Goal: Use online tool/utility: Utilize a website feature to perform a specific function

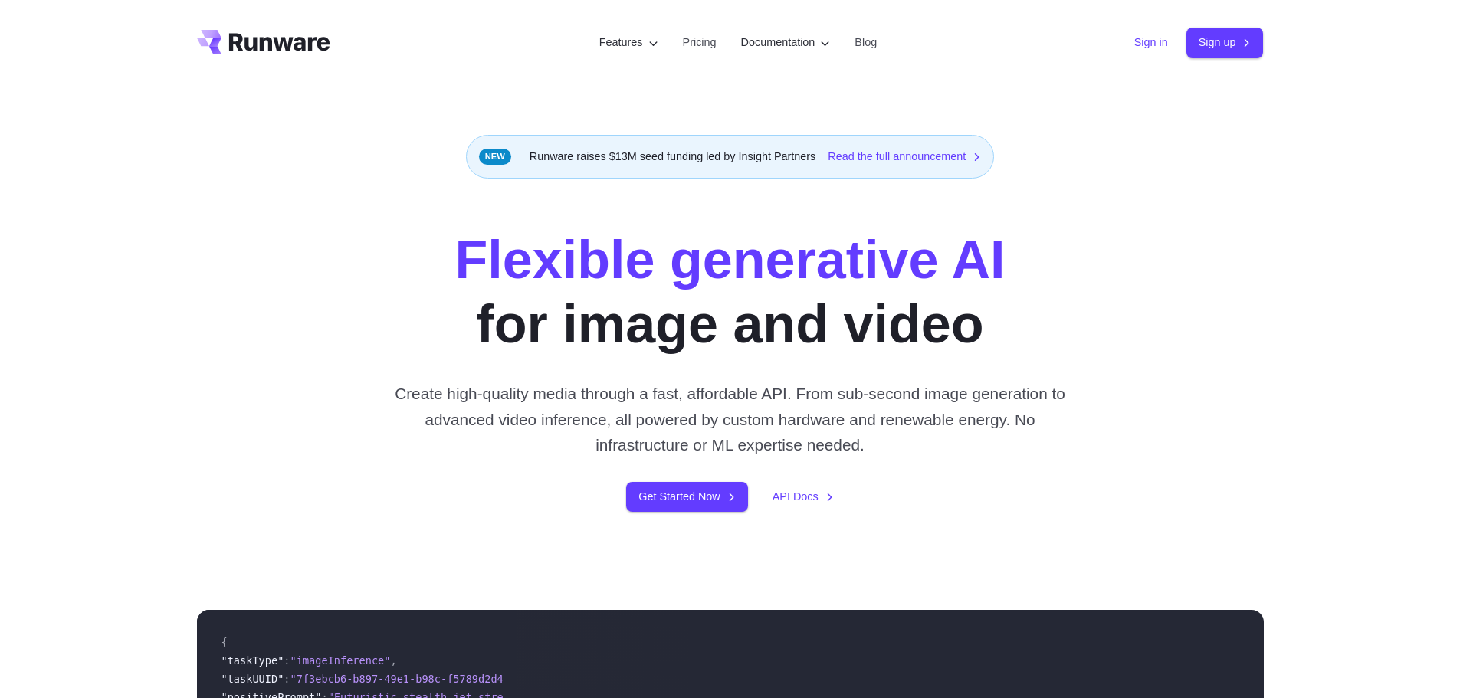
drag, startPoint x: 0, startPoint y: 0, endPoint x: 1141, endPoint y: 48, distance: 1141.8
click at [1141, 48] on link "Sign in" at bounding box center [1151, 43] width 34 height 18
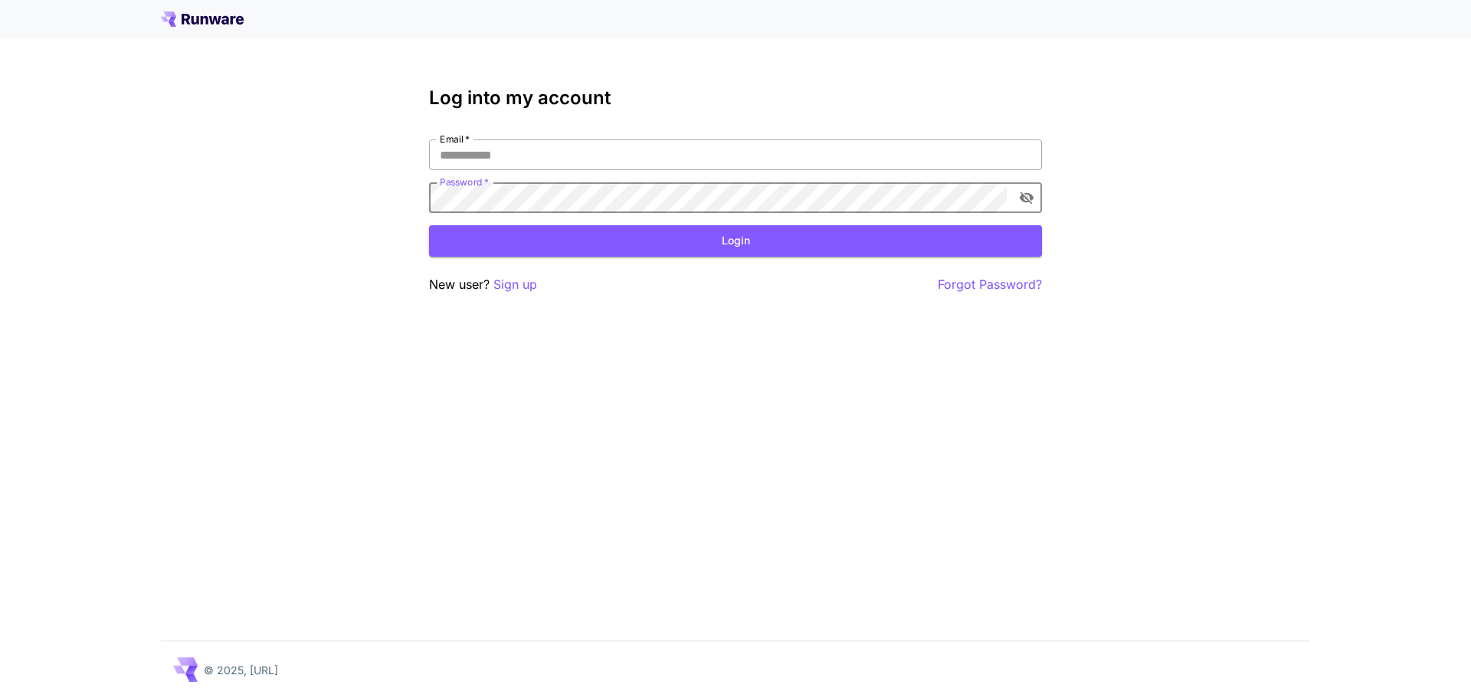
click at [613, 151] on input "Email   *" at bounding box center [735, 154] width 613 height 31
type input "**********"
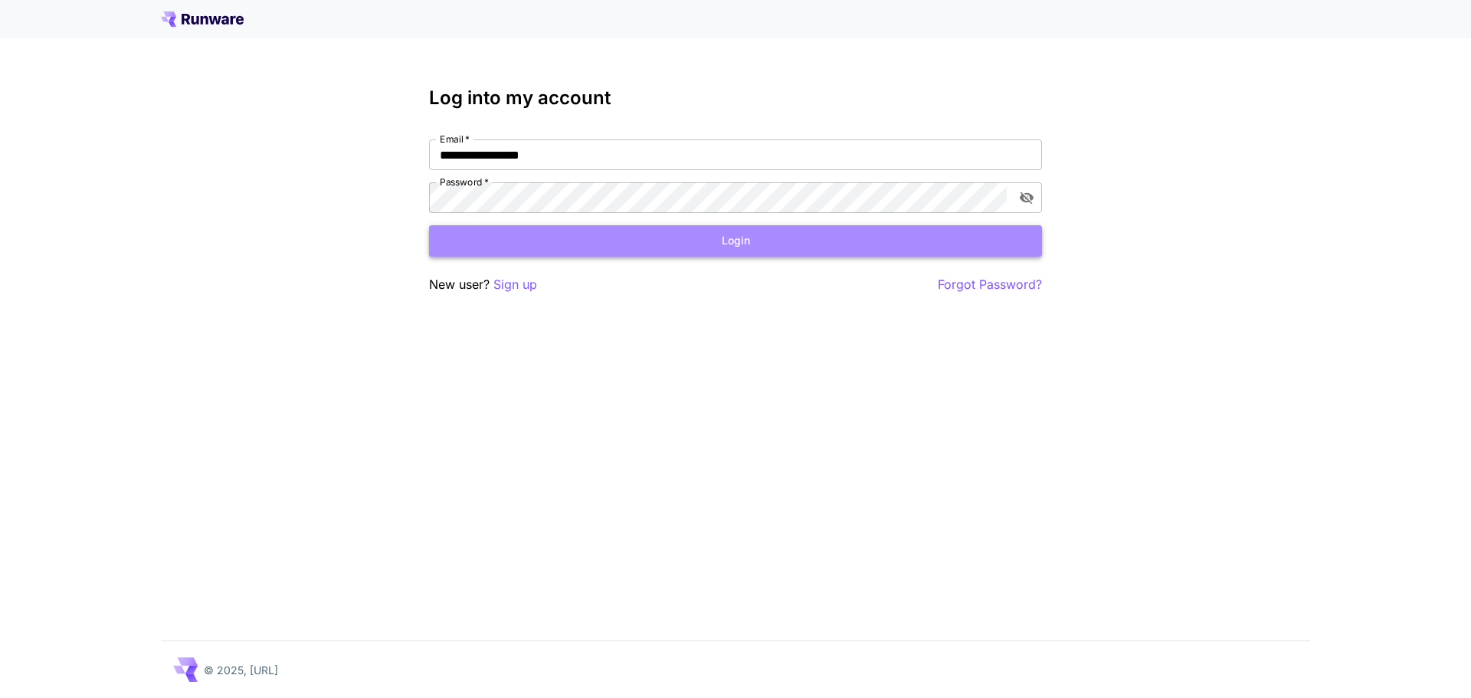
click at [635, 242] on button "Login" at bounding box center [735, 240] width 613 height 31
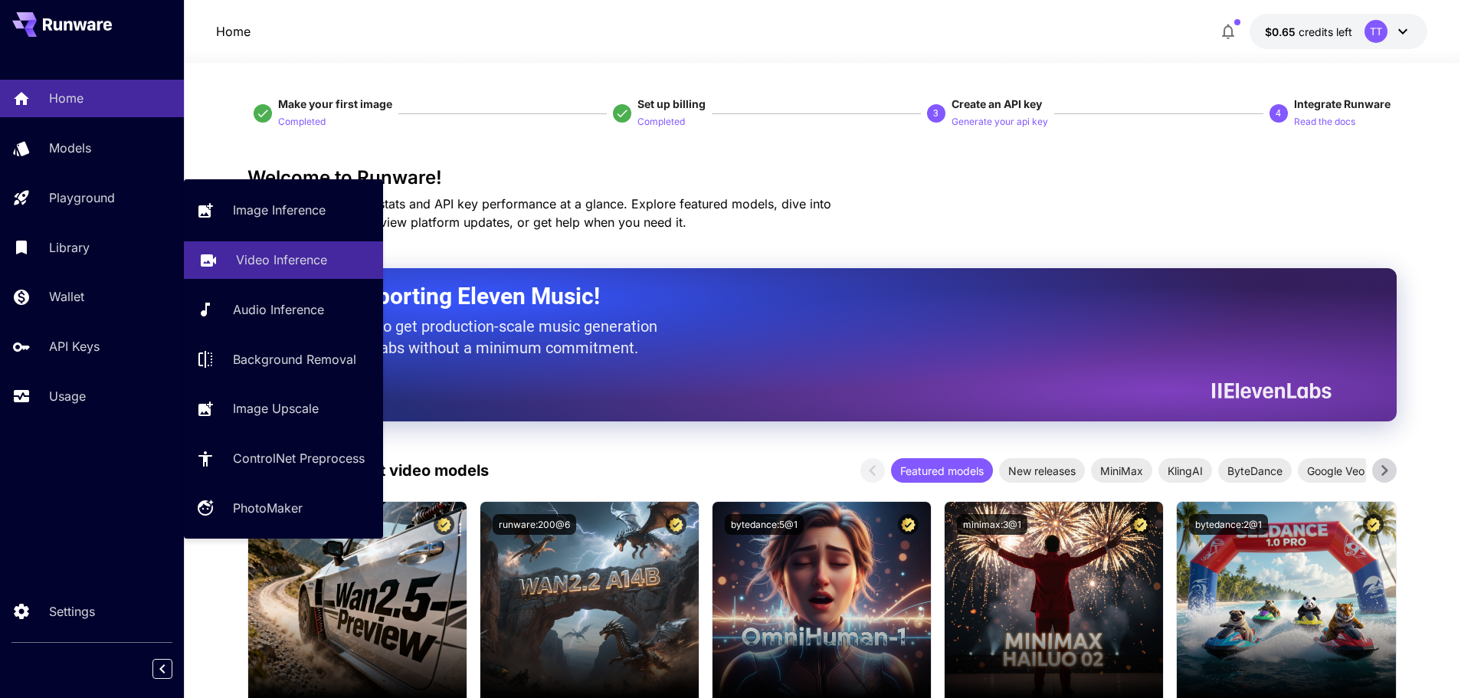
click at [224, 257] on link "Video Inference" at bounding box center [283, 260] width 199 height 38
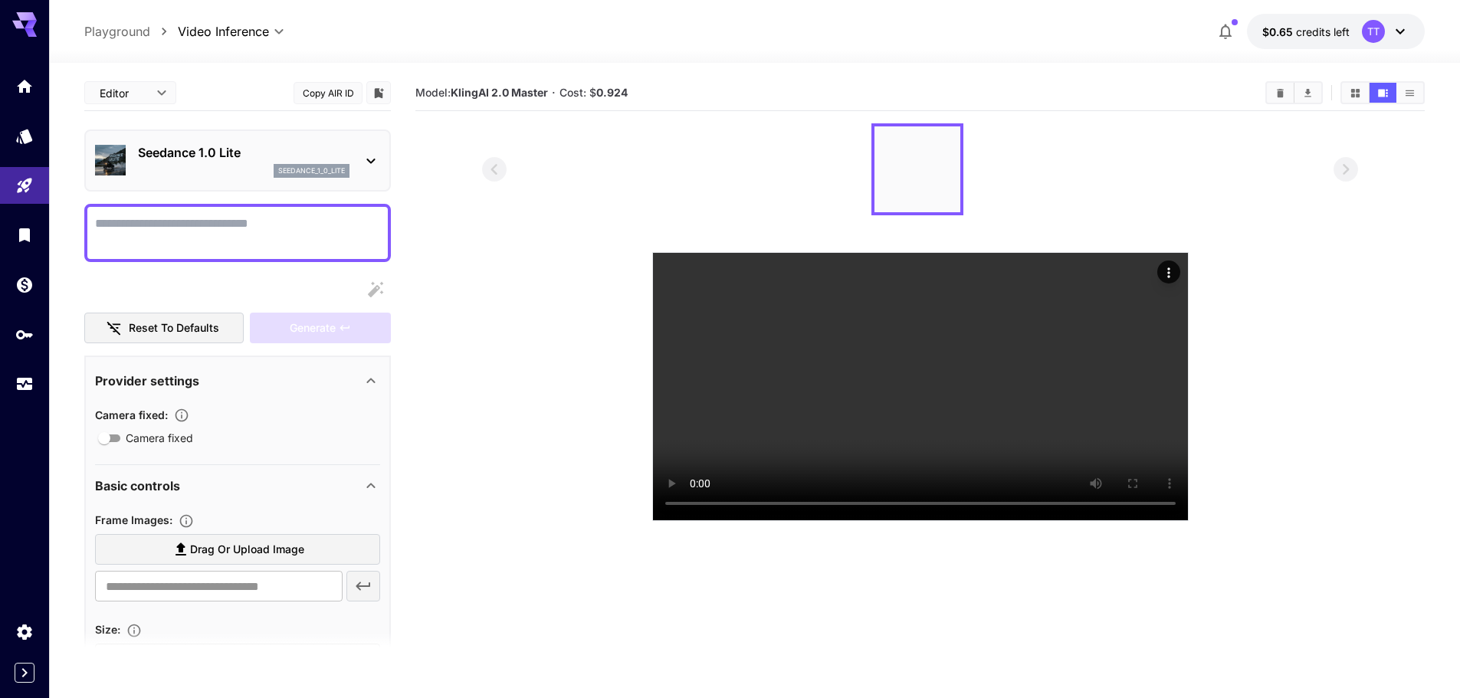
click at [280, 227] on textarea "Camera fixed" at bounding box center [237, 233] width 285 height 37
click at [239, 150] on p "Seedance 1.0 Lite" at bounding box center [243, 152] width 211 height 18
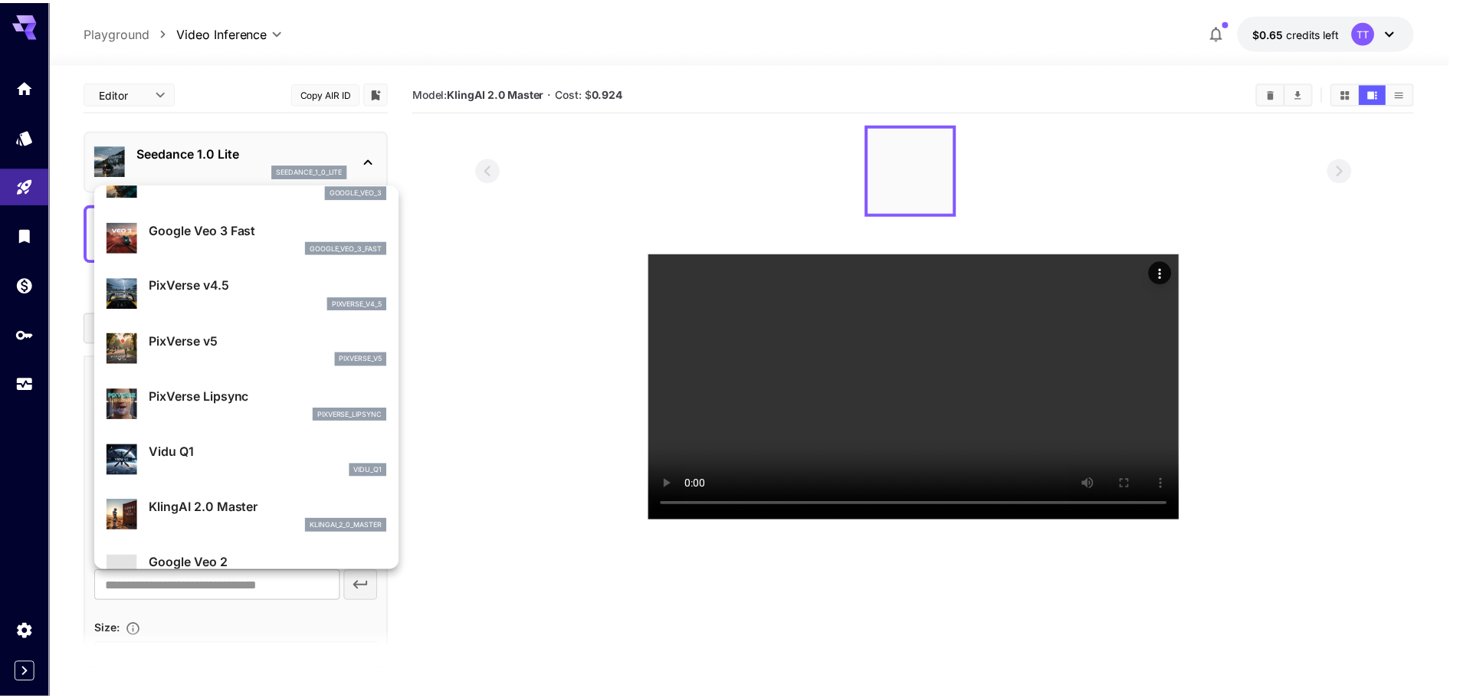
scroll to position [383, 0]
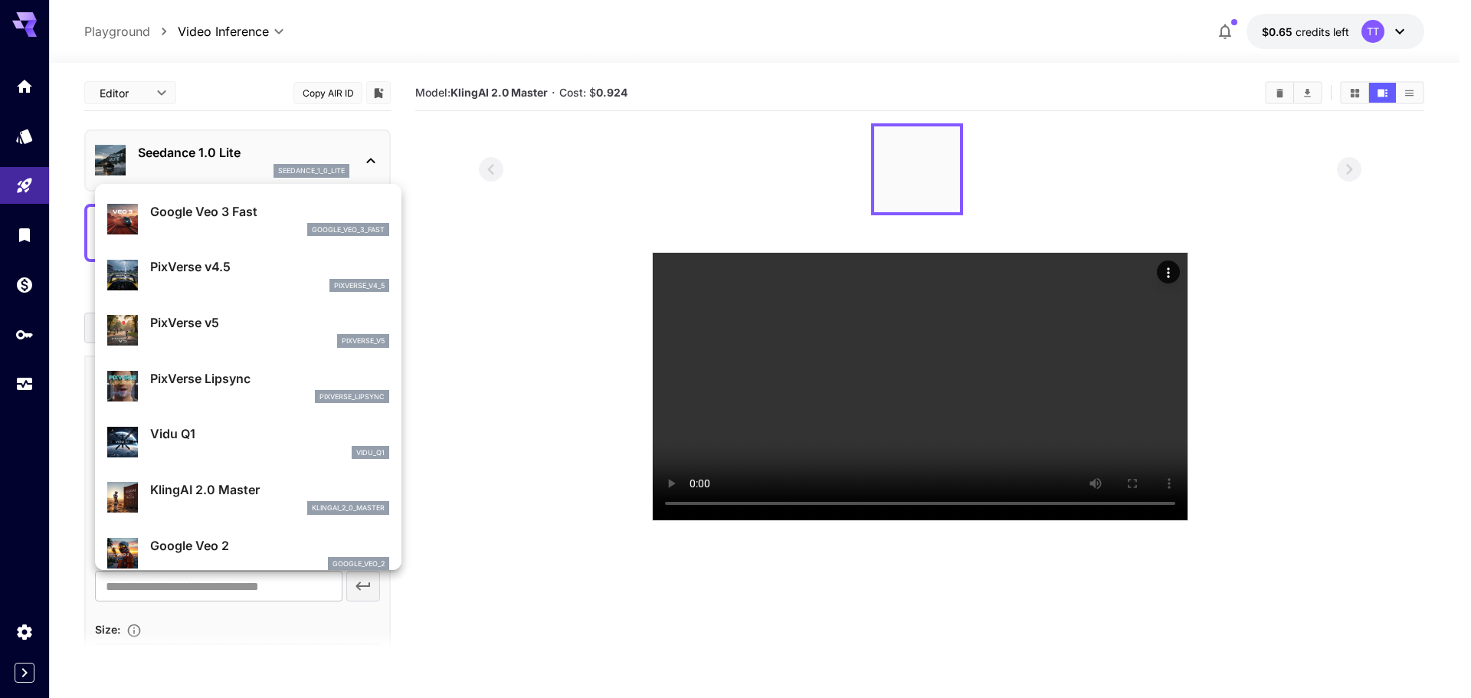
drag, startPoint x: 896, startPoint y: 480, endPoint x: 1409, endPoint y: 355, distance: 527.4
click at [1443, 401] on div at bounding box center [735, 349] width 1471 height 698
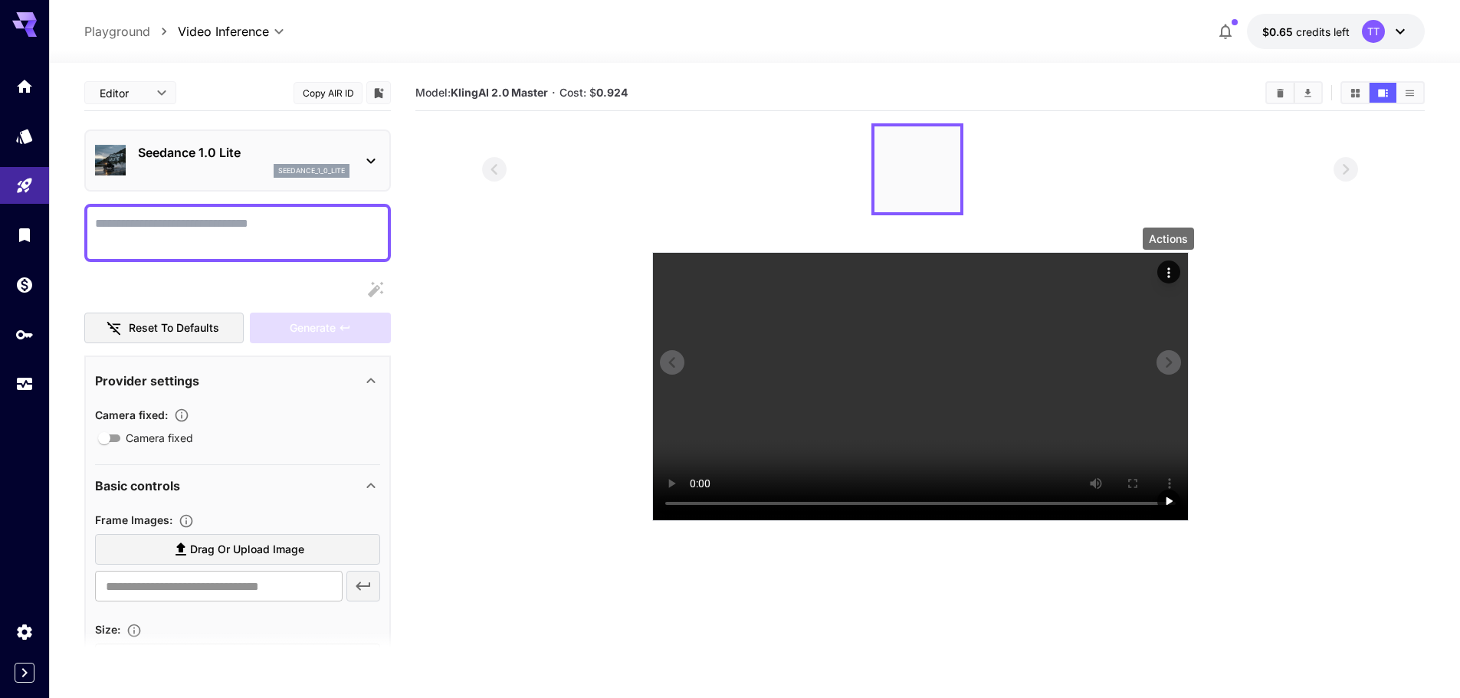
click at [1174, 272] on icon "Actions" at bounding box center [1168, 272] width 15 height 15
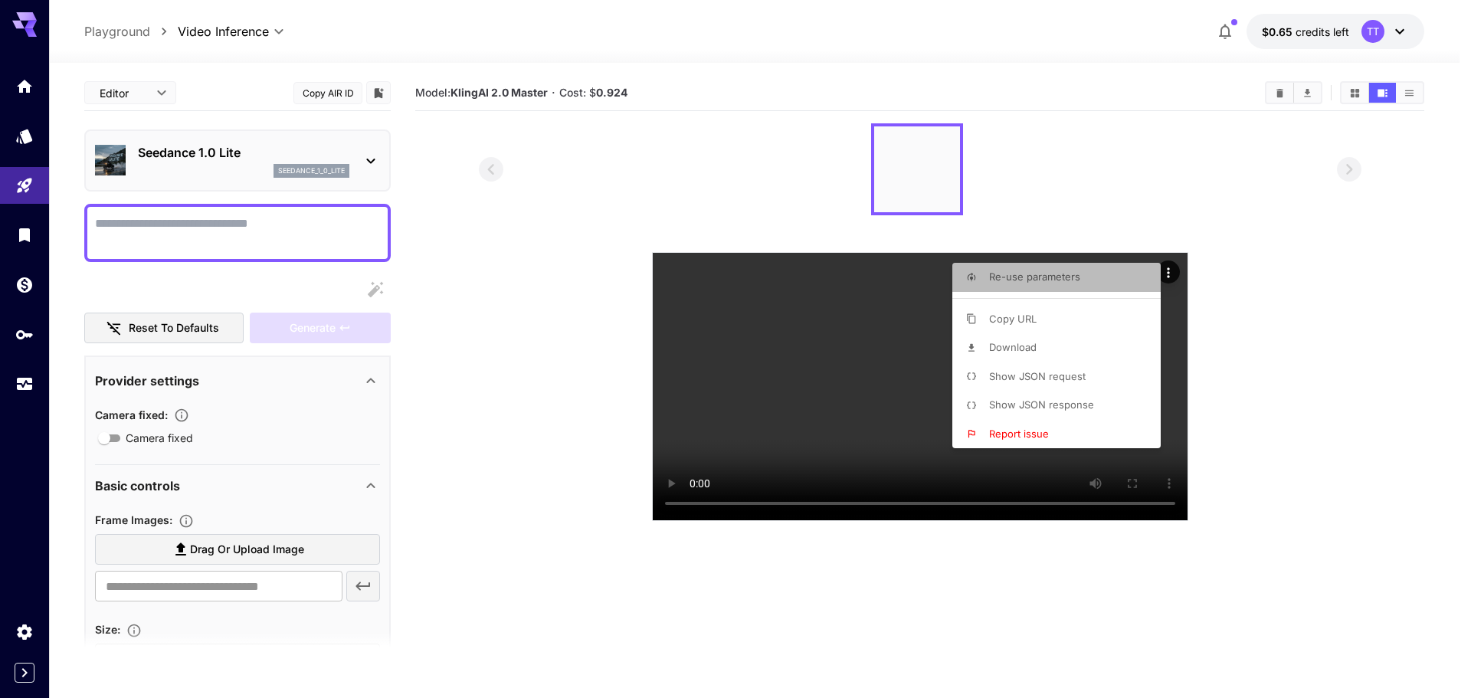
click at [1042, 280] on span "Re-use parameters" at bounding box center [1034, 276] width 91 height 12
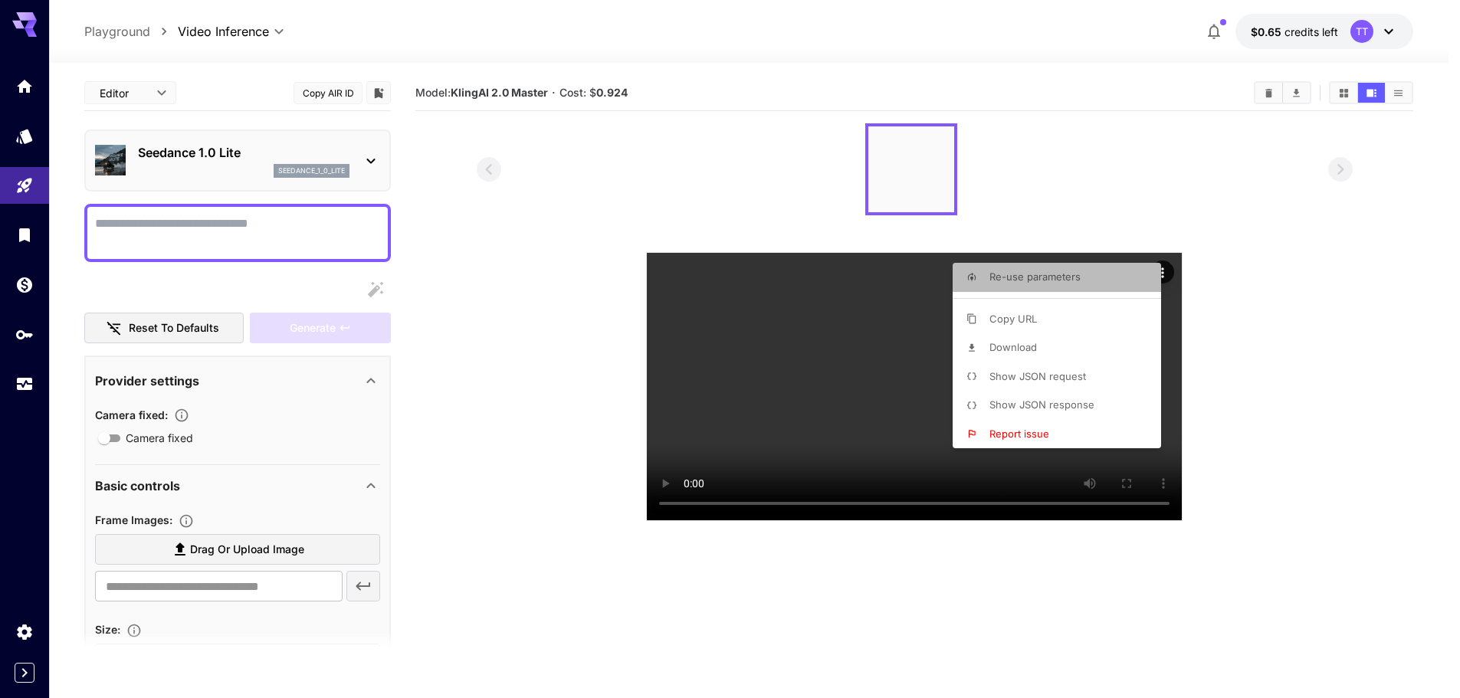
type textarea "**********"
type input "**********"
type input "****"
type input "***"
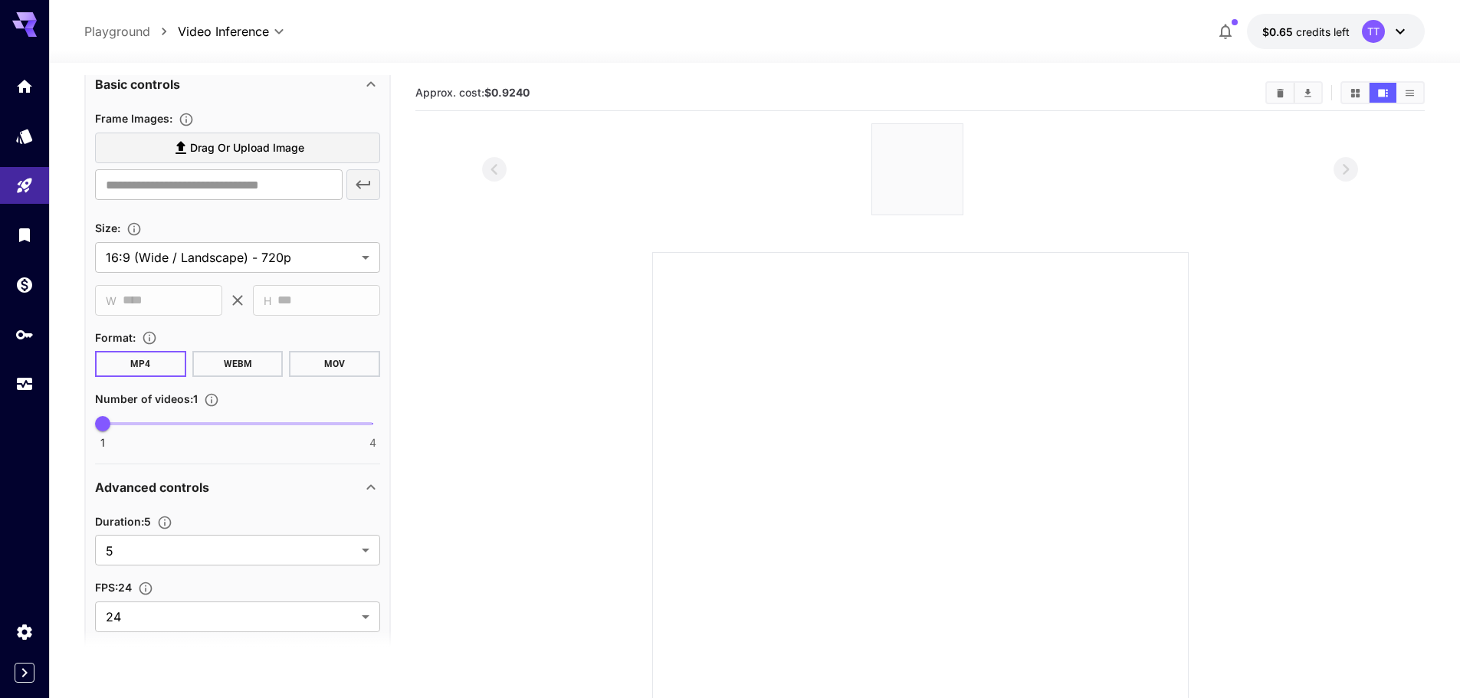
scroll to position [748, 0]
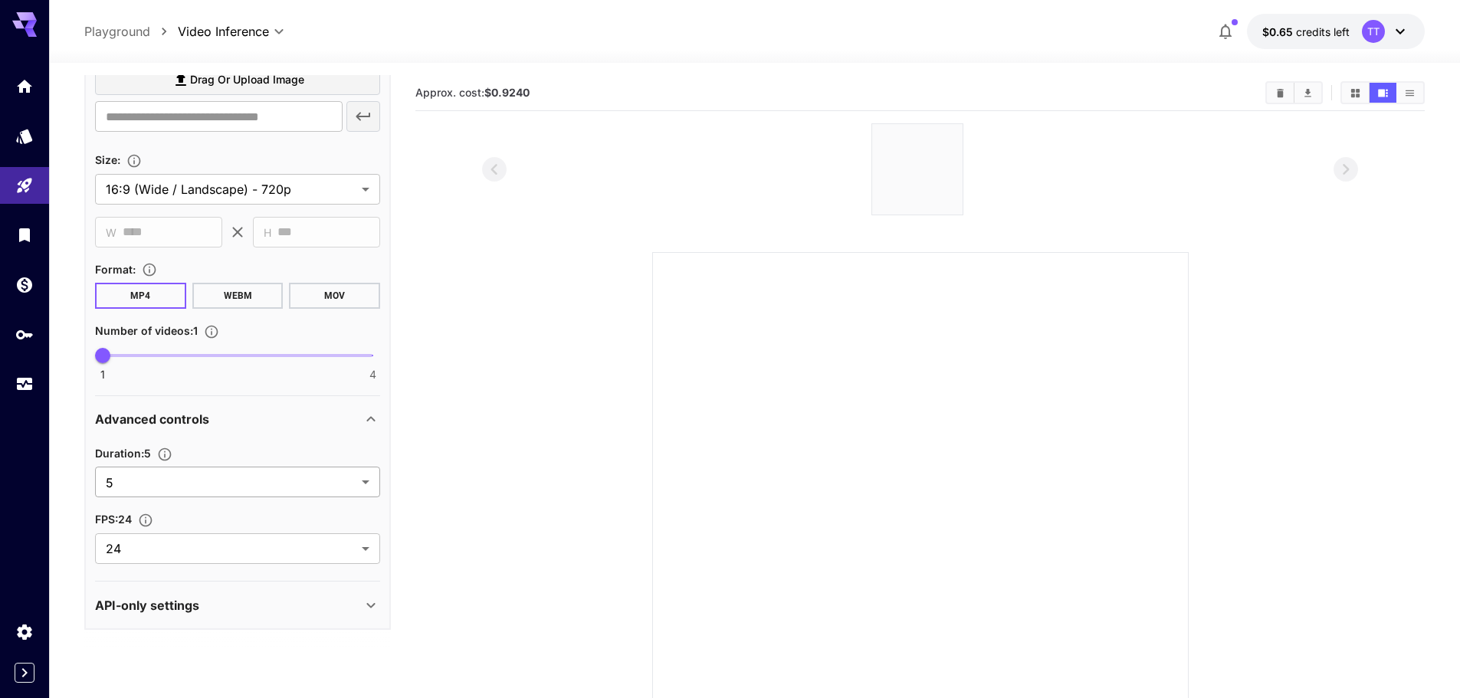
click at [253, 487] on body "**********" at bounding box center [730, 417] width 1460 height 834
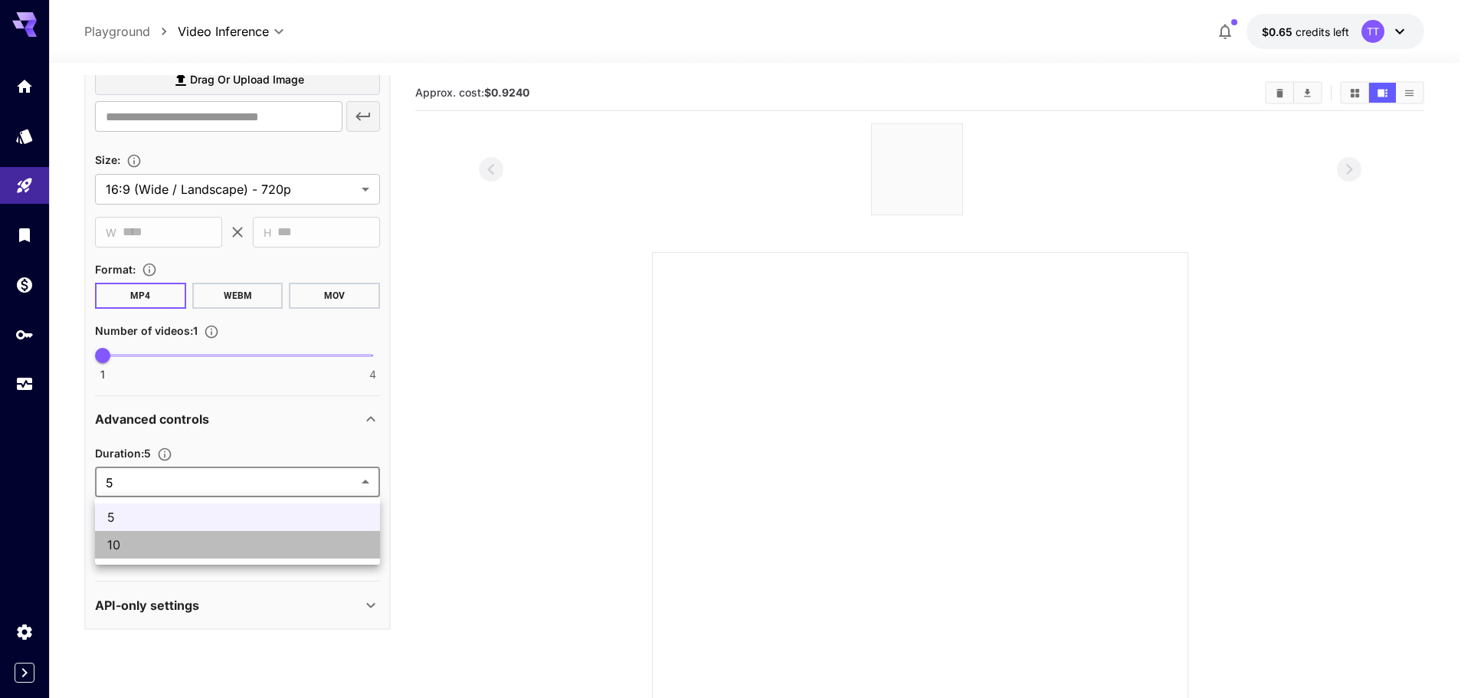
click at [231, 552] on span "10" at bounding box center [237, 545] width 260 height 18
type input "**"
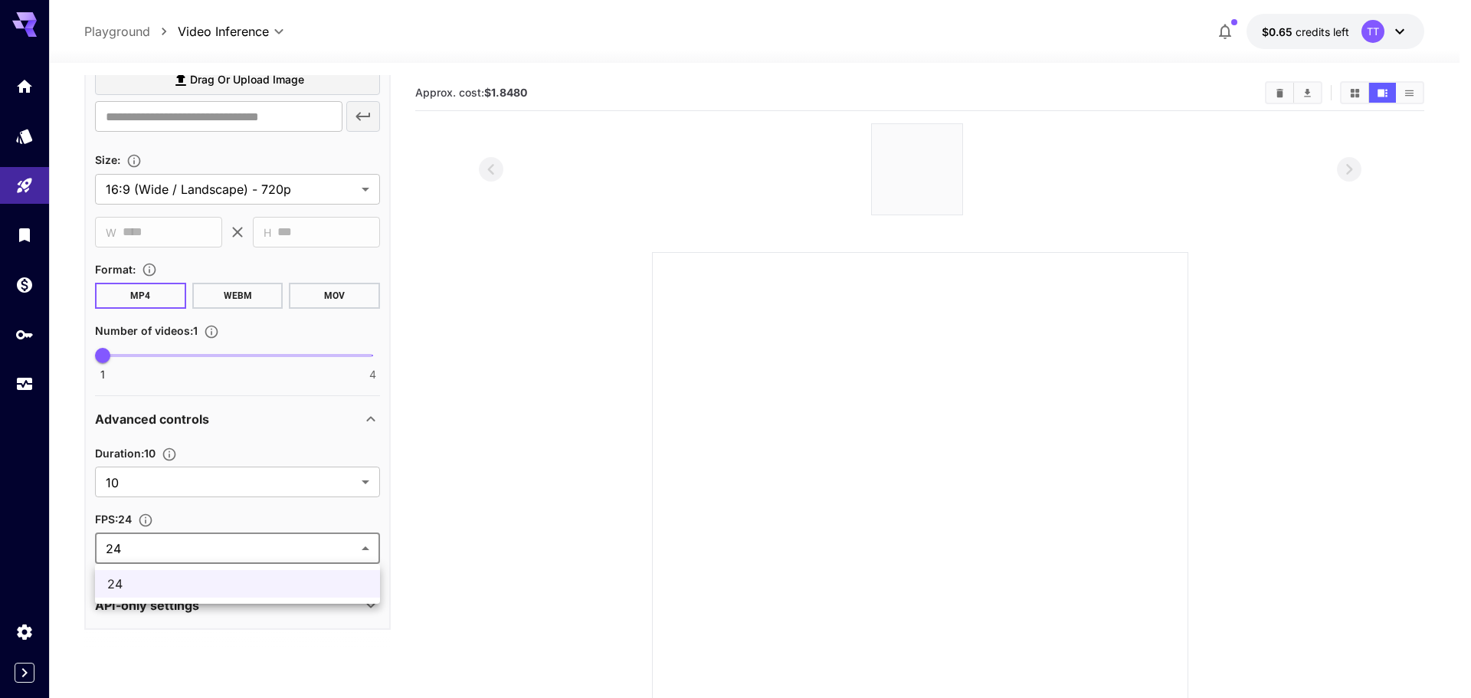
click at [238, 552] on body "**********" at bounding box center [735, 417] width 1471 height 834
click at [238, 551] on div at bounding box center [735, 349] width 1471 height 698
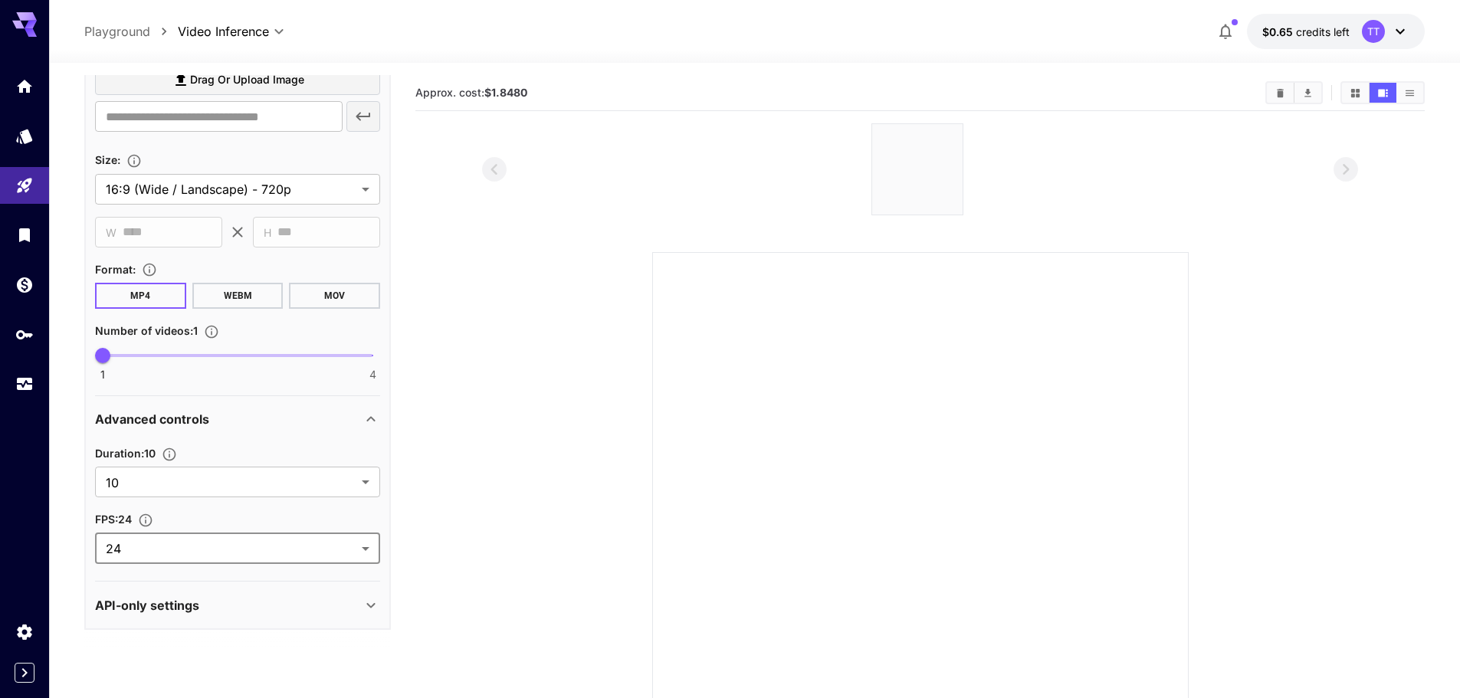
click at [240, 520] on div "FPS : 24" at bounding box center [237, 518] width 285 height 18
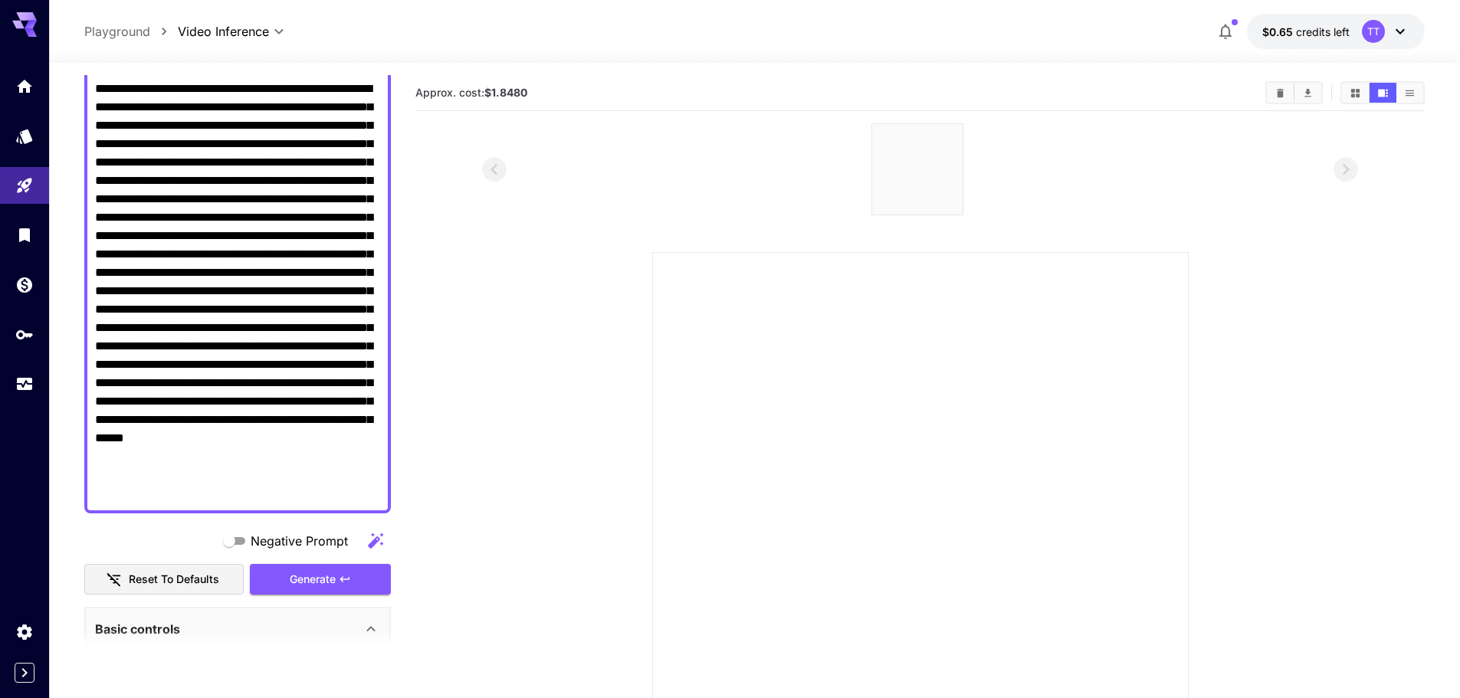
scroll to position [518, 0]
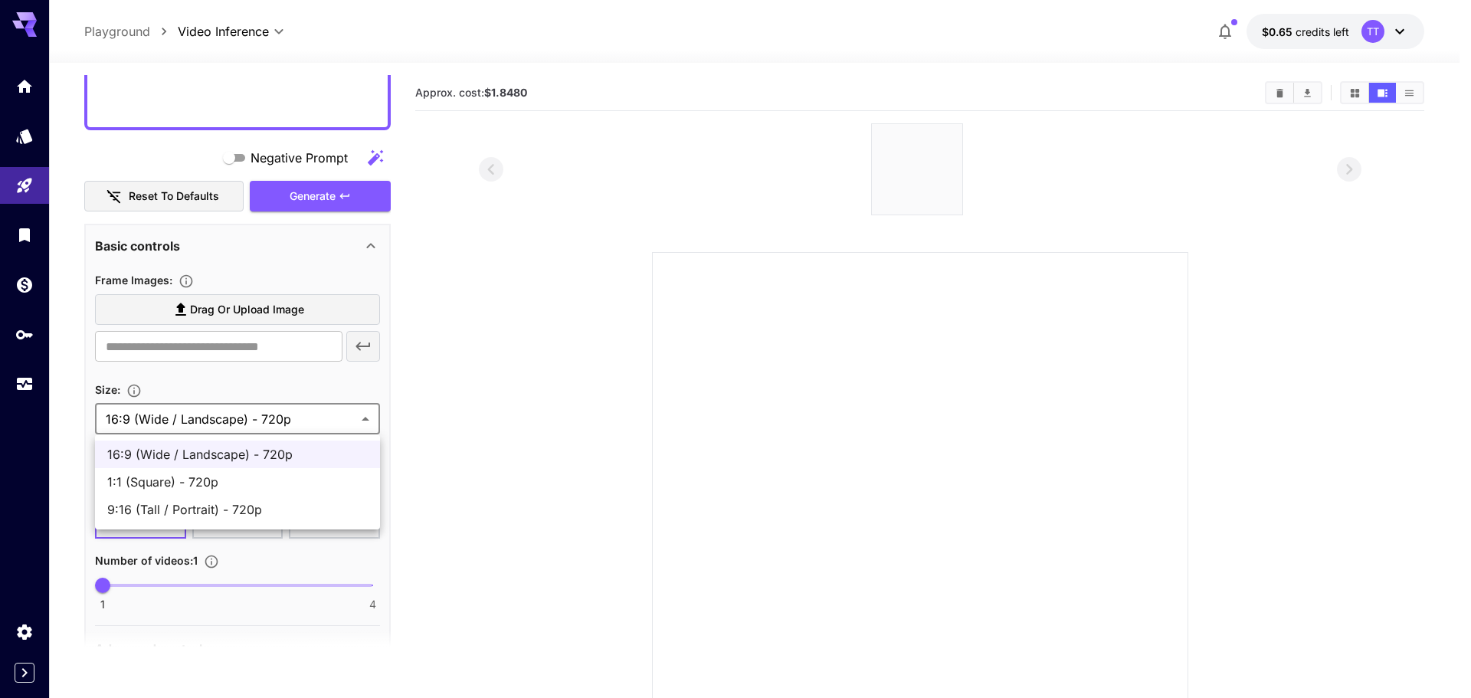
click at [259, 420] on body "**********" at bounding box center [735, 417] width 1471 height 834
click at [274, 383] on div at bounding box center [735, 349] width 1471 height 698
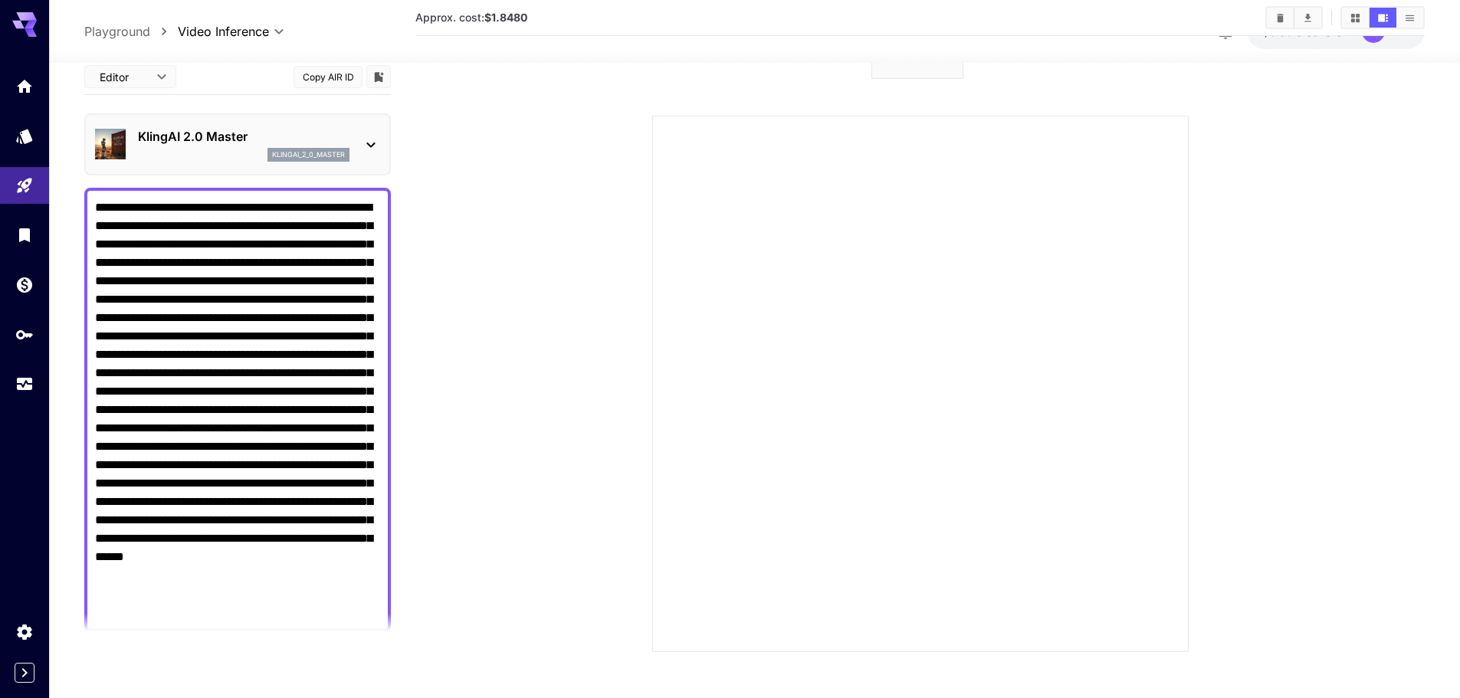
scroll to position [460, 0]
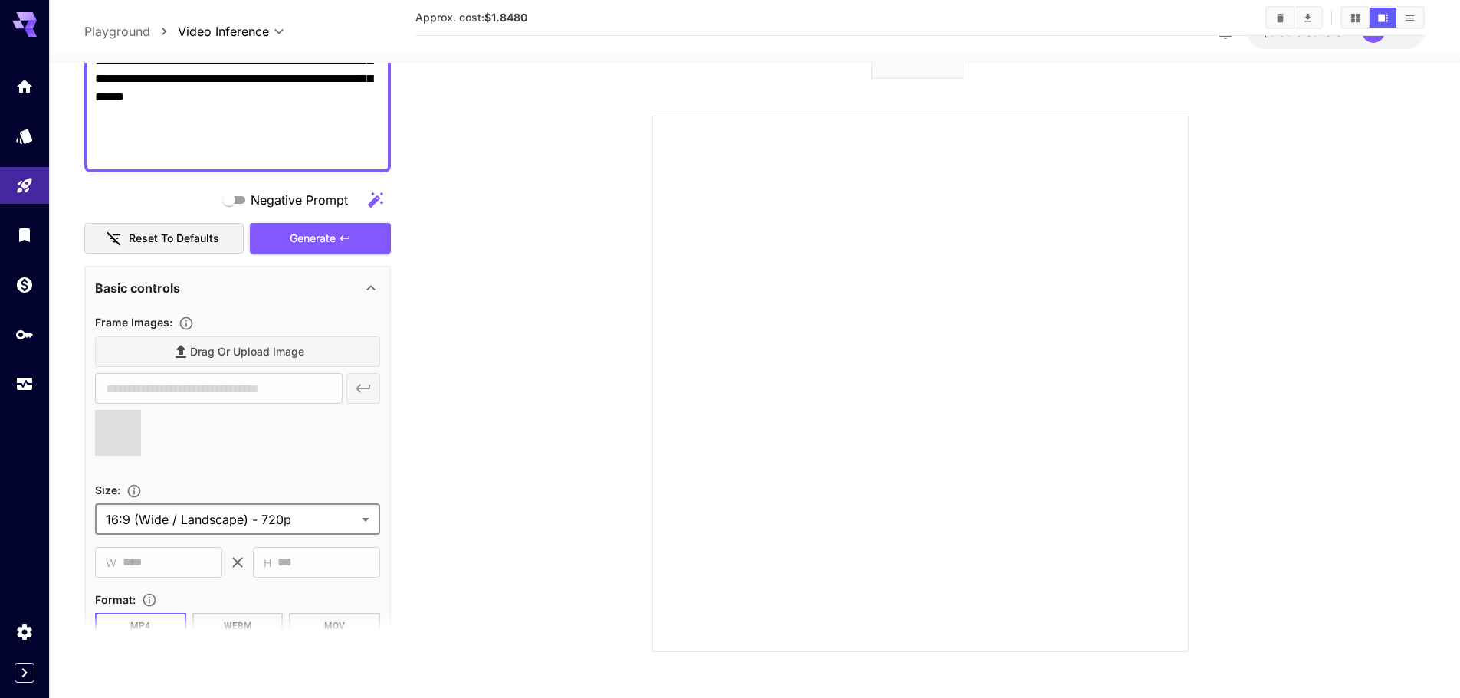
type input "**********"
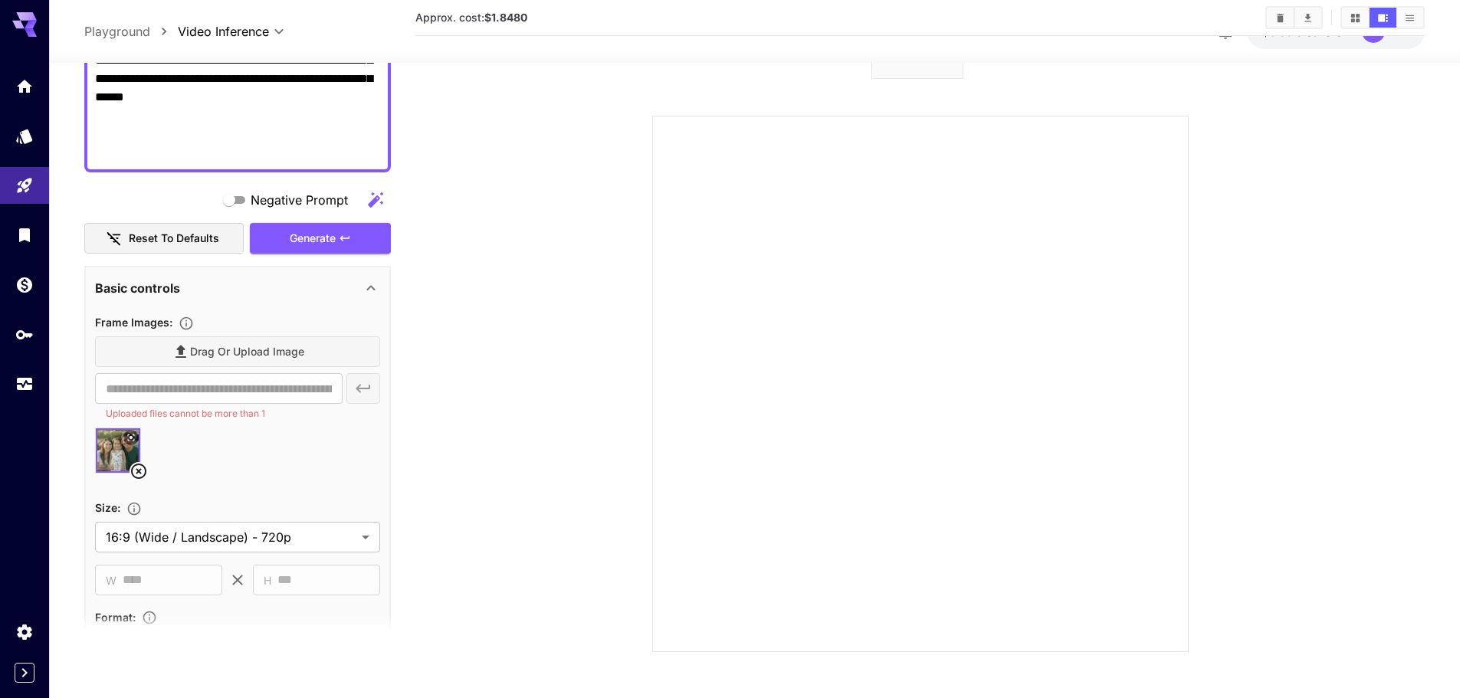
click at [183, 350] on div "Drag or upload image" at bounding box center [237, 351] width 285 height 31
click at [311, 357] on div "Drag or upload image" at bounding box center [237, 351] width 285 height 31
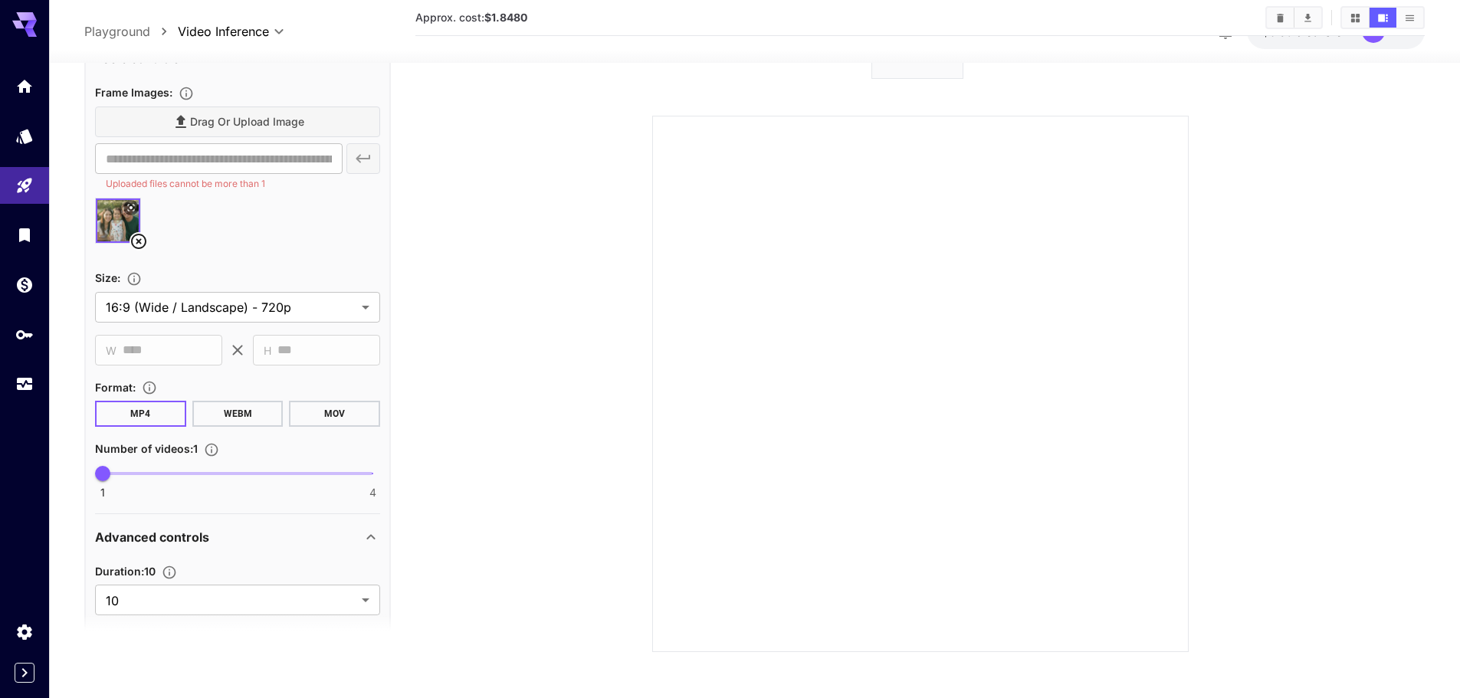
scroll to position [536, 0]
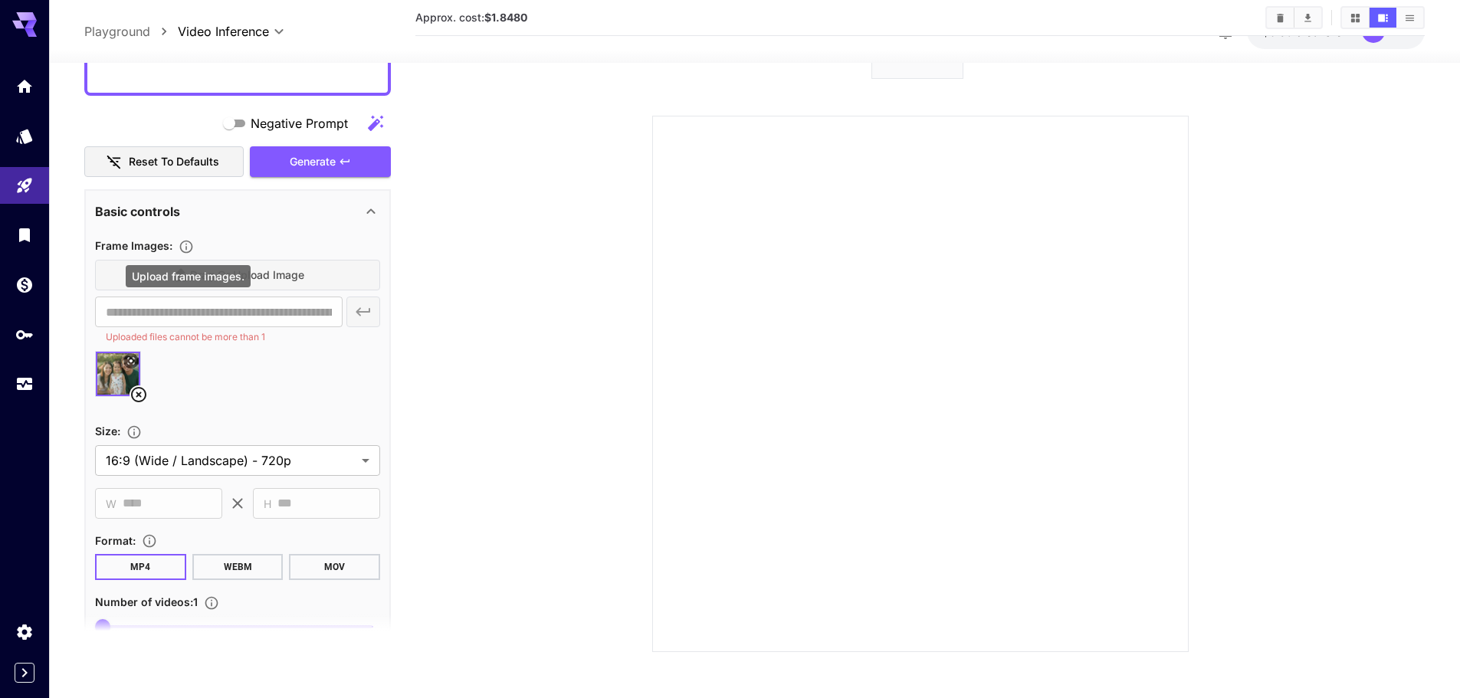
click at [190, 245] on icon "Upload frame images." at bounding box center [186, 246] width 15 height 15
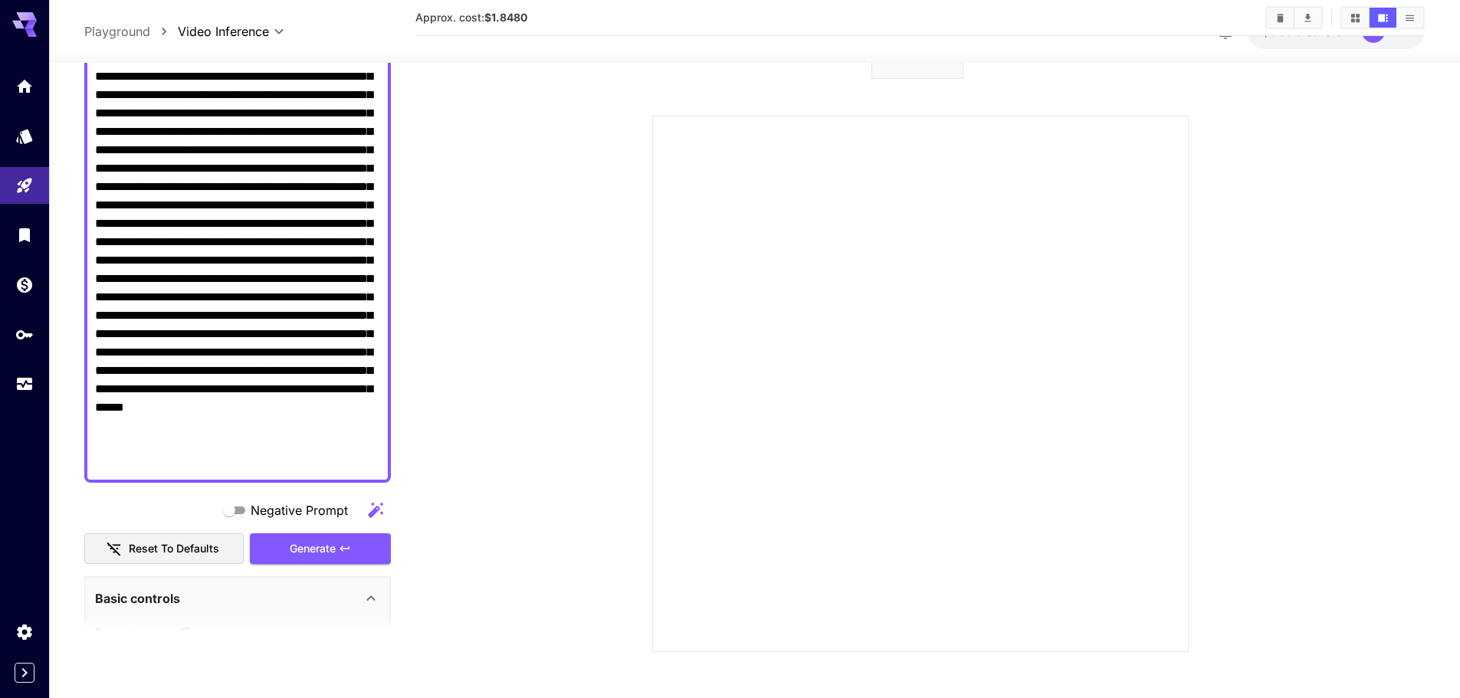
scroll to position [77, 0]
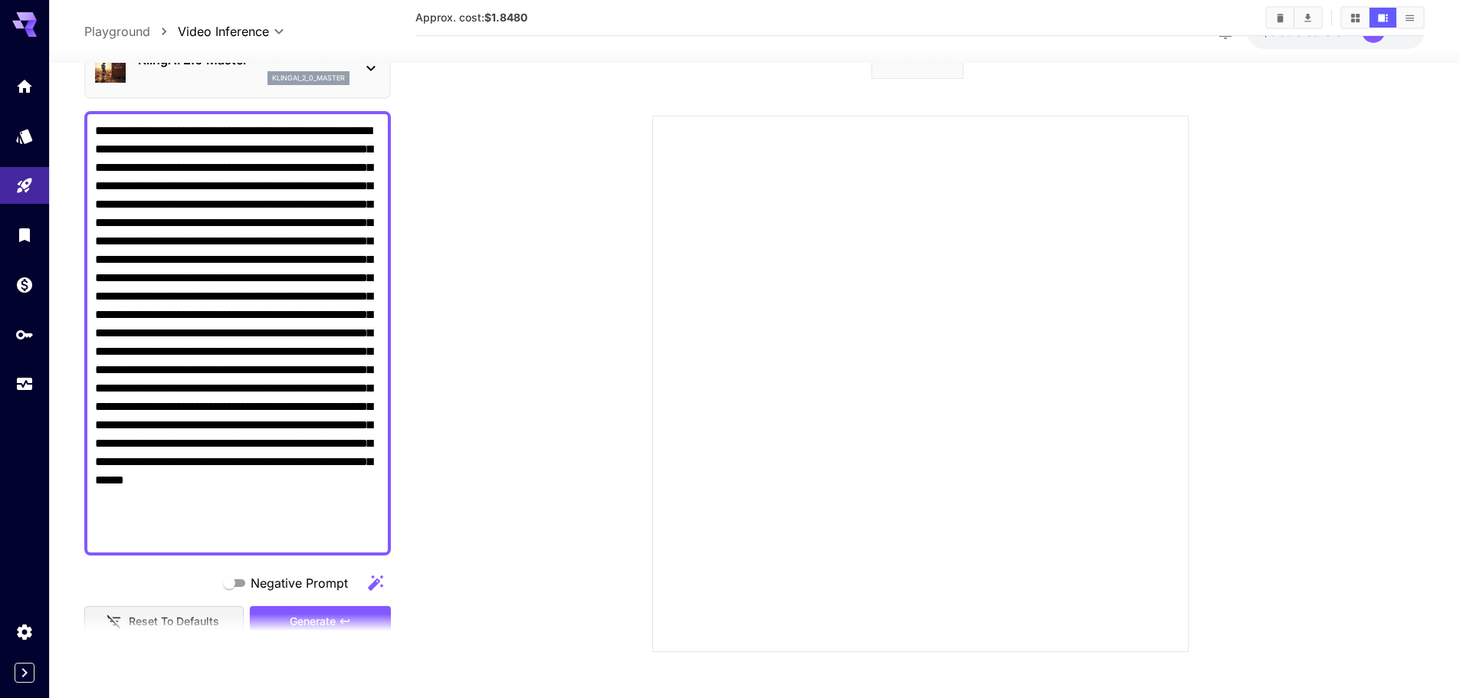
click at [207, 210] on textarea "Negative Prompt" at bounding box center [237, 332] width 285 height 423
click at [264, 139] on textarea "Negative Prompt" at bounding box center [237, 332] width 285 height 423
click at [250, 195] on textarea "Negative Prompt" at bounding box center [237, 332] width 285 height 423
click at [260, 186] on textarea "Negative Prompt" at bounding box center [237, 332] width 285 height 423
click at [238, 220] on textarea "Negative Prompt" at bounding box center [237, 332] width 285 height 423
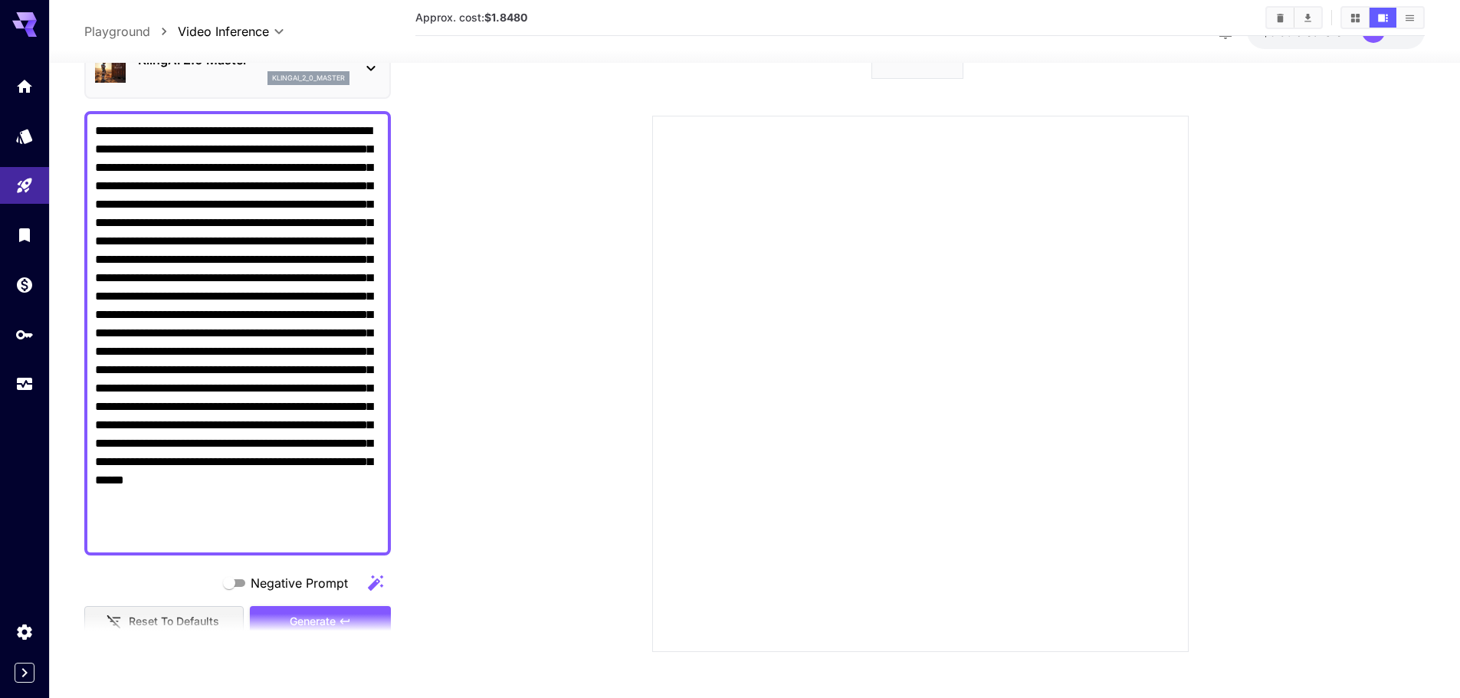
click at [264, 224] on textarea "Negative Prompt" at bounding box center [237, 332] width 285 height 423
click at [234, 244] on textarea "Negative Prompt" at bounding box center [237, 332] width 285 height 423
click at [257, 267] on textarea "Negative Prompt" at bounding box center [237, 332] width 285 height 423
click at [259, 275] on textarea "Negative Prompt" at bounding box center [237, 332] width 285 height 423
click at [257, 278] on textarea "Negative Prompt" at bounding box center [237, 332] width 285 height 423
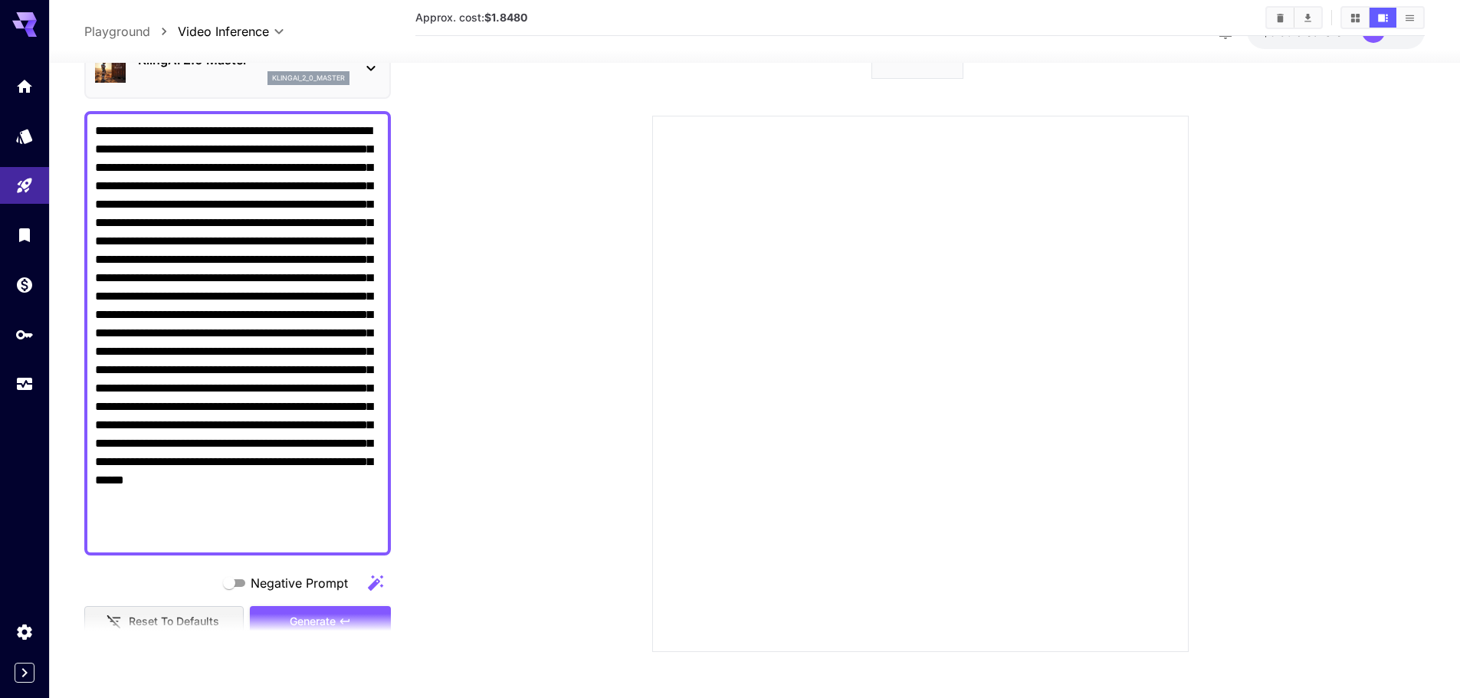
click at [257, 301] on textarea "Negative Prompt" at bounding box center [237, 332] width 285 height 423
click at [251, 309] on textarea "Negative Prompt" at bounding box center [237, 332] width 285 height 423
click at [220, 335] on textarea "Negative Prompt" at bounding box center [237, 332] width 285 height 423
click at [183, 365] on textarea "Negative Prompt" at bounding box center [237, 332] width 285 height 423
click at [179, 365] on textarea "Negative Prompt" at bounding box center [237, 332] width 285 height 423
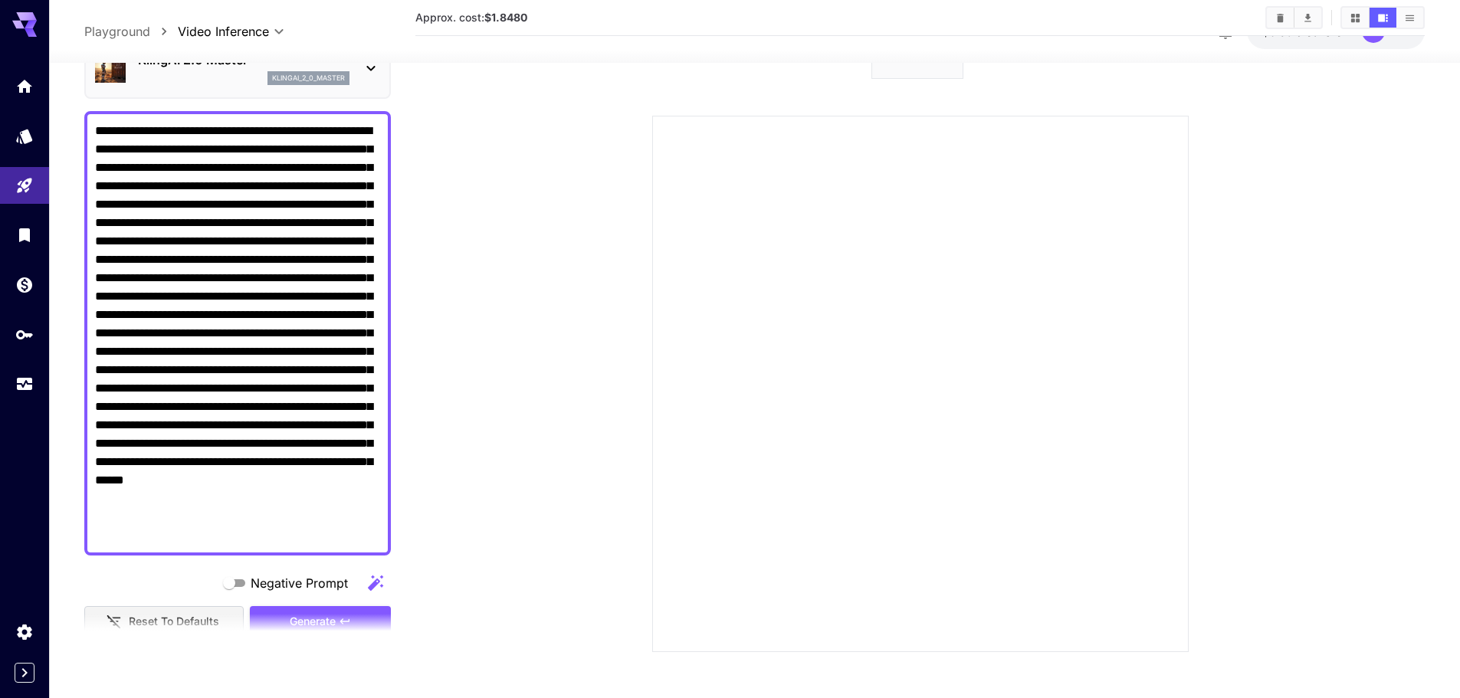
click at [179, 365] on textarea "Negative Prompt" at bounding box center [237, 332] width 285 height 423
click at [224, 371] on textarea "Negative Prompt" at bounding box center [237, 332] width 285 height 423
click at [237, 413] on textarea "Negative Prompt" at bounding box center [237, 332] width 285 height 423
click at [254, 426] on textarea "Negative Prompt" at bounding box center [237, 332] width 285 height 423
drag, startPoint x: 98, startPoint y: 130, endPoint x: 153, endPoint y: 378, distance: 254.3
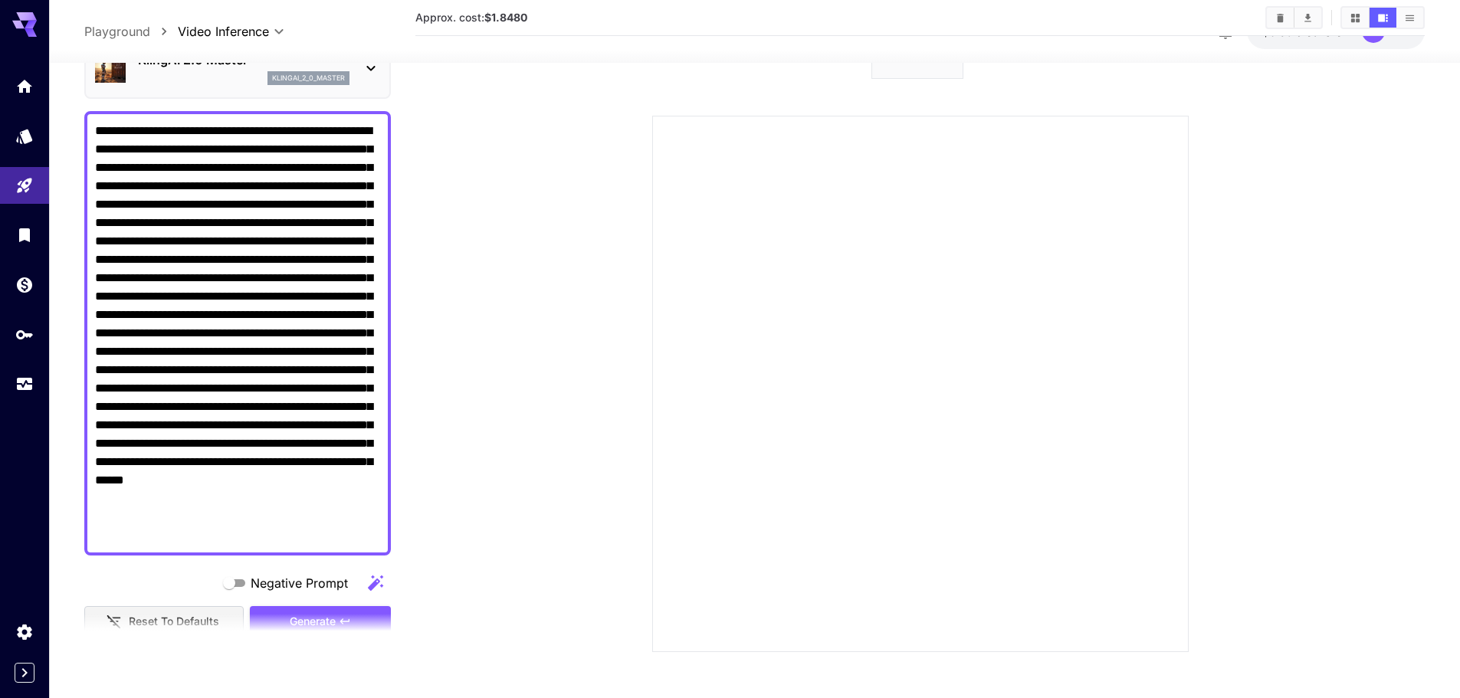
click at [153, 378] on textarea "Negative Prompt" at bounding box center [237, 332] width 285 height 423
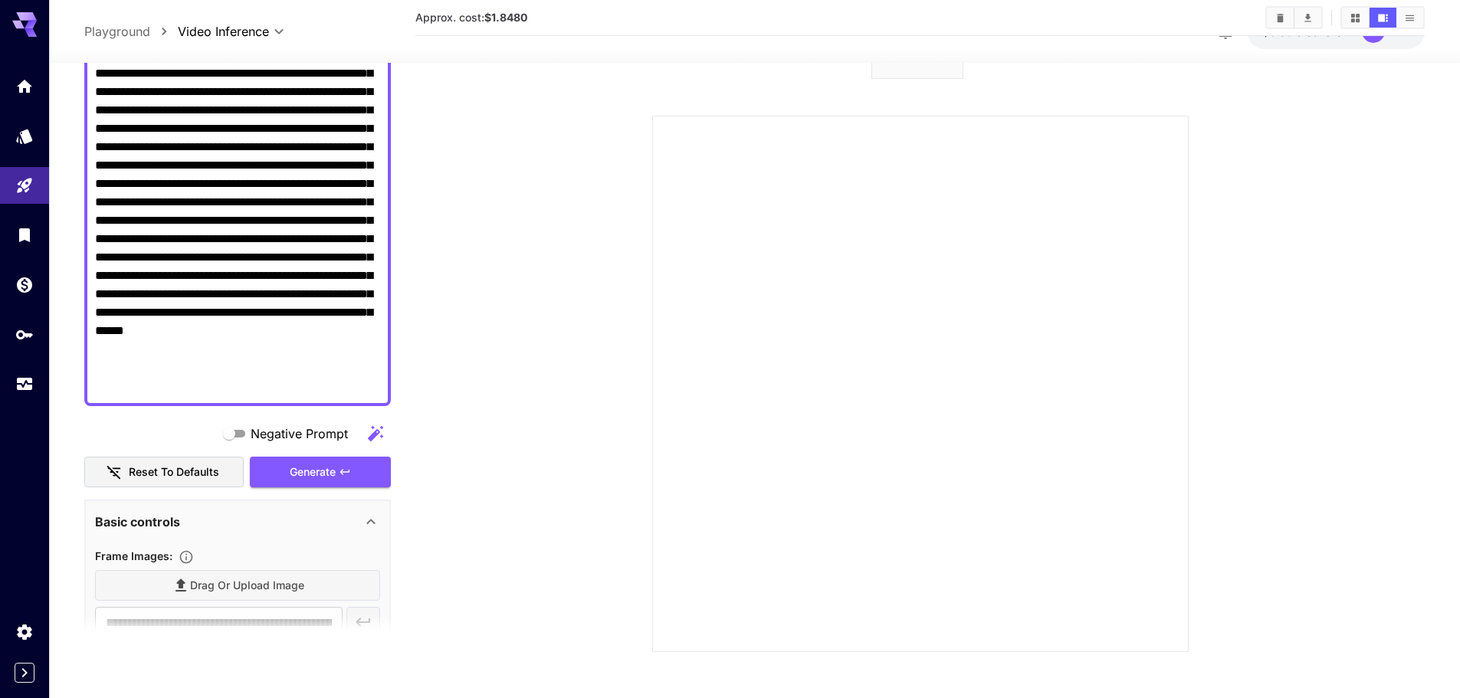
scroll to position [230, 0]
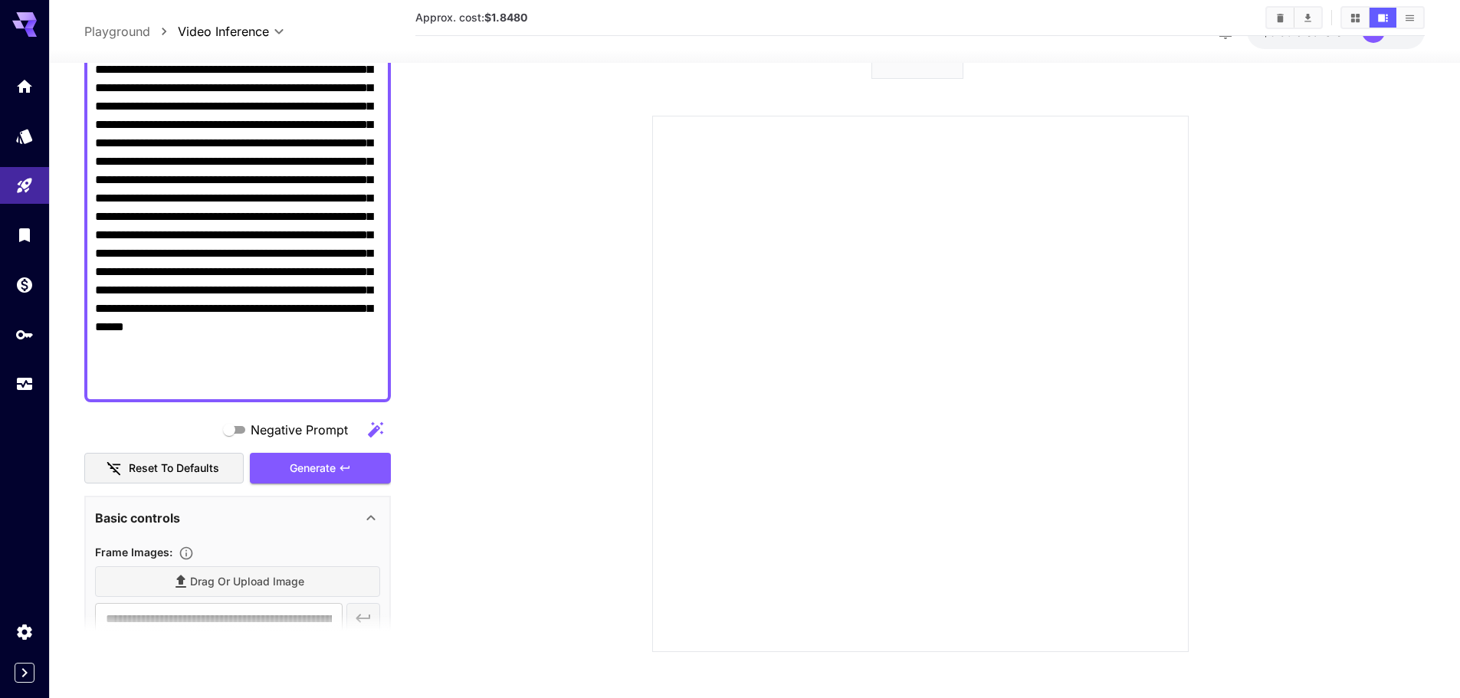
click at [169, 217] on textarea "Negative Prompt" at bounding box center [237, 179] width 285 height 423
drag, startPoint x: 164, startPoint y: 215, endPoint x: 159, endPoint y: 274, distance: 59.2
click at [159, 274] on textarea "Negative Prompt" at bounding box center [237, 179] width 285 height 423
drag, startPoint x: 201, startPoint y: 340, endPoint x: 220, endPoint y: 323, distance: 25.5
click at [201, 340] on textarea "Negative Prompt" at bounding box center [237, 179] width 285 height 423
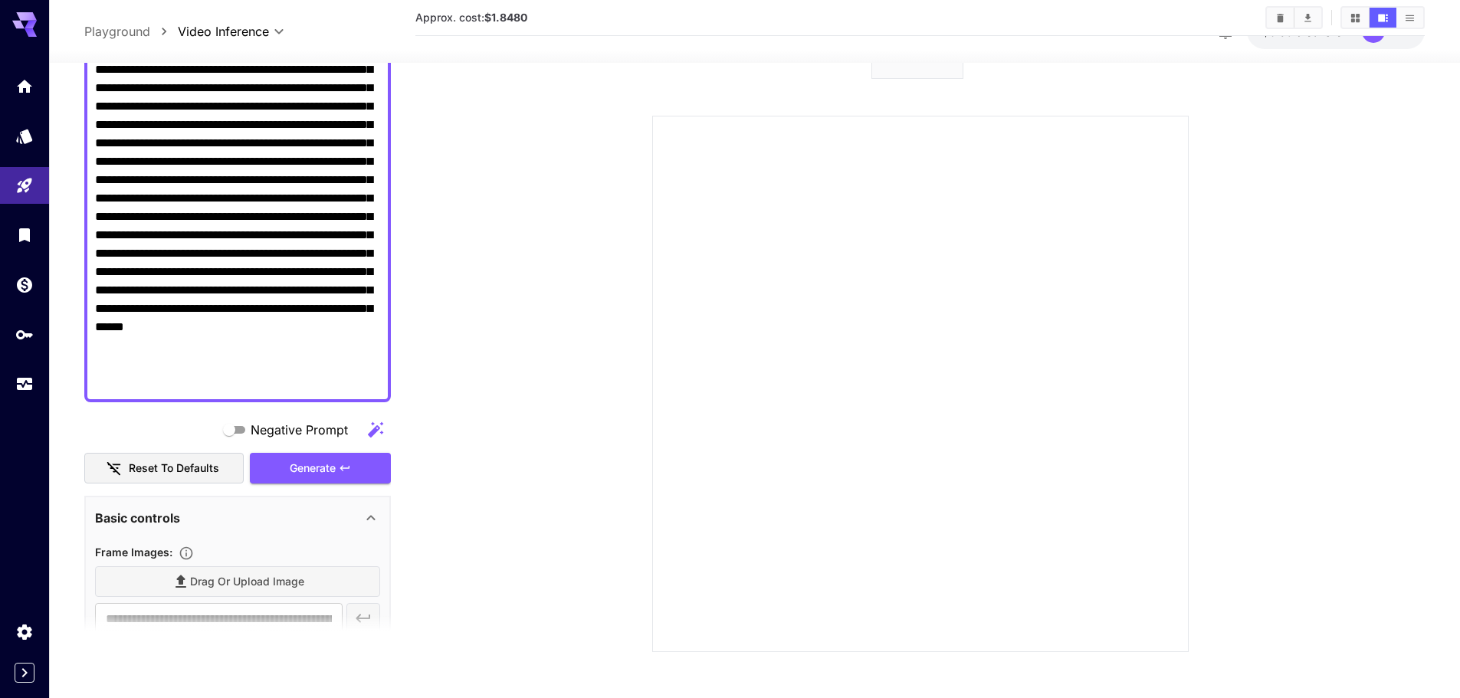
click at [123, 326] on textarea "Negative Prompt" at bounding box center [237, 179] width 285 height 423
drag, startPoint x: 123, startPoint y: 326, endPoint x: 156, endPoint y: 323, distance: 33.0
click at [156, 323] on textarea "Negative Prompt" at bounding box center [237, 179] width 285 height 423
click at [155, 315] on textarea "Negative Prompt" at bounding box center [237, 179] width 285 height 423
click at [214, 328] on textarea "Negative Prompt" at bounding box center [237, 179] width 285 height 423
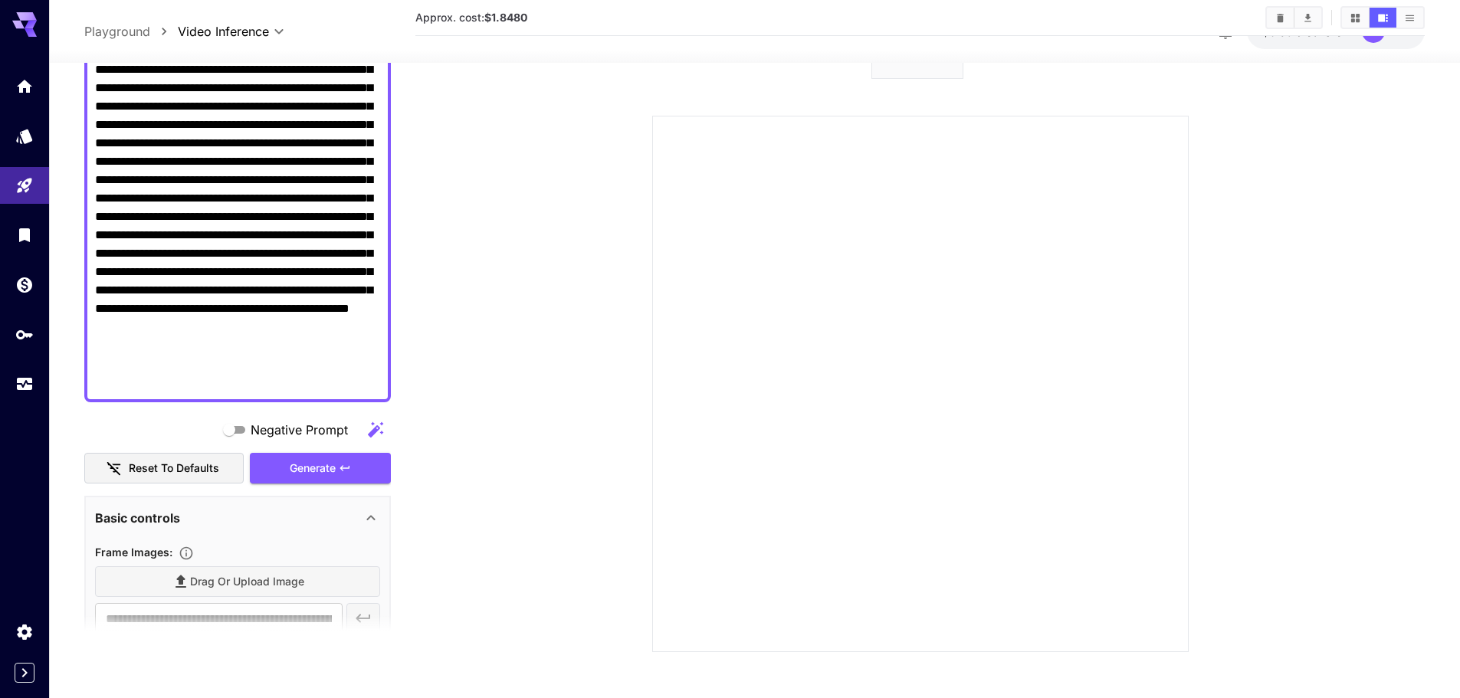
click at [215, 337] on textarea "Negative Prompt" at bounding box center [237, 179] width 285 height 423
click at [216, 348] on textarea "Negative Prompt" at bounding box center [237, 179] width 285 height 423
click at [238, 349] on textarea "Negative Prompt" at bounding box center [237, 179] width 285 height 423
click at [234, 356] on textarea "Negative Prompt" at bounding box center [237, 179] width 285 height 423
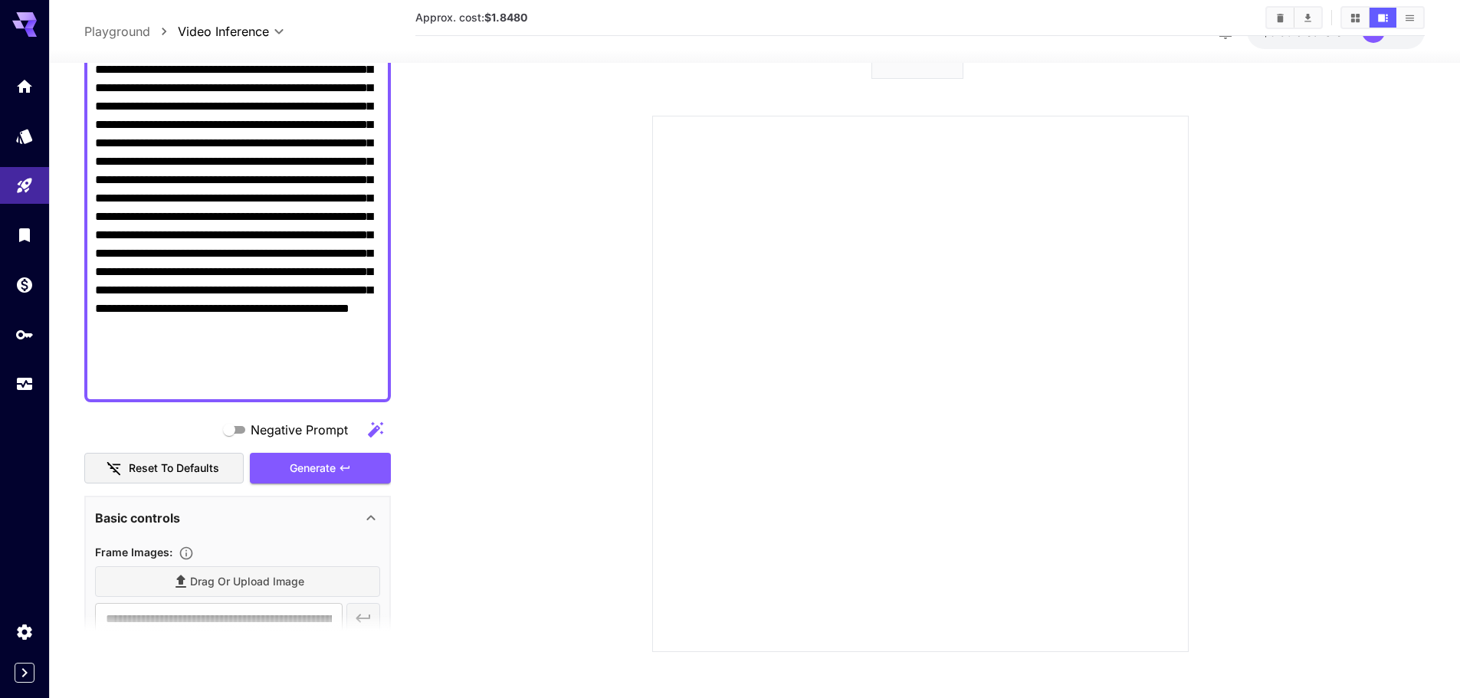
click at [234, 356] on textarea "Negative Prompt" at bounding box center [237, 179] width 285 height 423
type textarea "**********"
click at [577, 82] on section at bounding box center [920, 319] width 876 height 665
